Goal: Find specific page/section

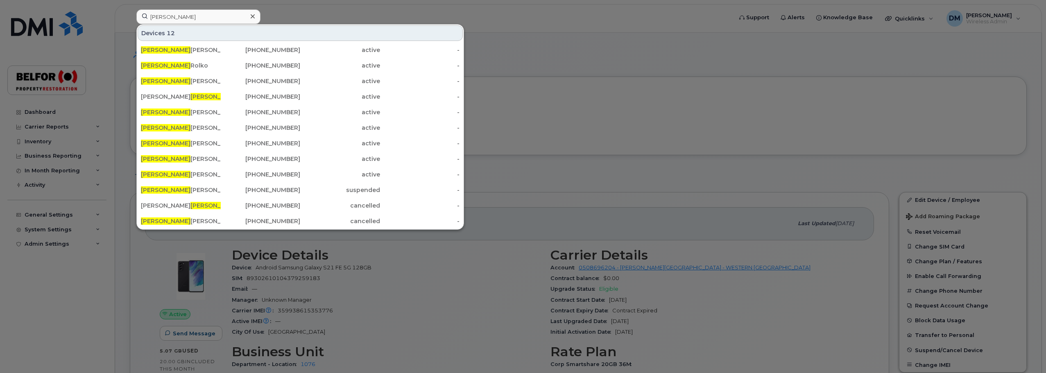
click at [159, 13] on input "[PERSON_NAME]" at bounding box center [198, 16] width 124 height 15
click at [160, 14] on input "[PERSON_NAME]" at bounding box center [198, 16] width 124 height 15
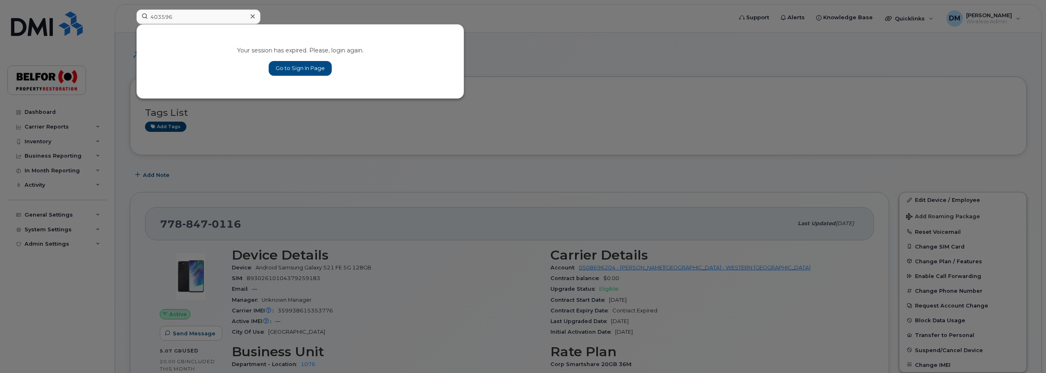
type input "403596"
click at [287, 69] on link "Go to Sign In Page" at bounding box center [300, 68] width 63 height 15
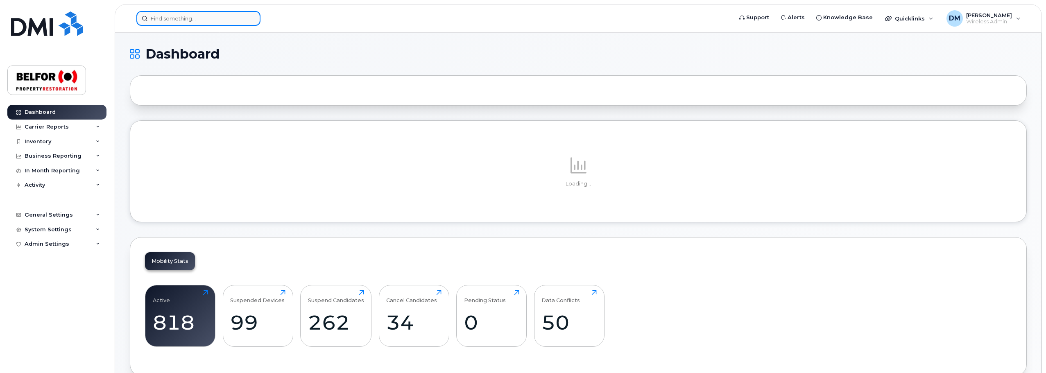
click at [162, 17] on input at bounding box center [198, 18] width 124 height 15
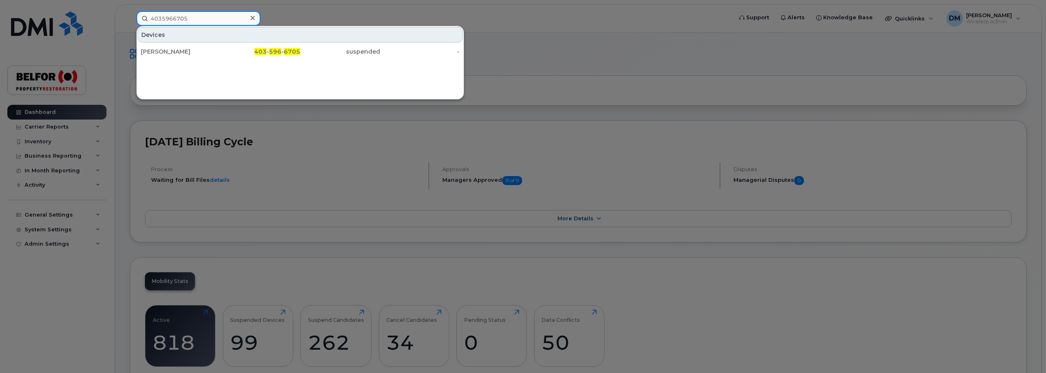
type input "4035966705"
click at [572, 62] on div at bounding box center [523, 186] width 1046 height 373
